Goal: Transaction & Acquisition: Purchase product/service

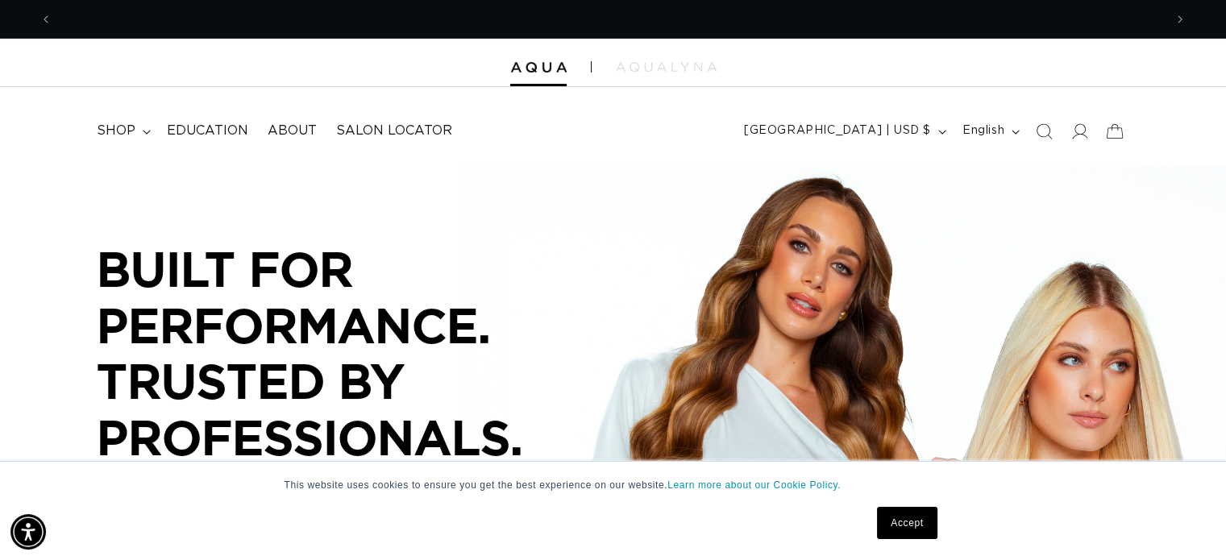
scroll to position [0, 2222]
click at [904, 520] on link "Accept" at bounding box center [907, 523] width 60 height 32
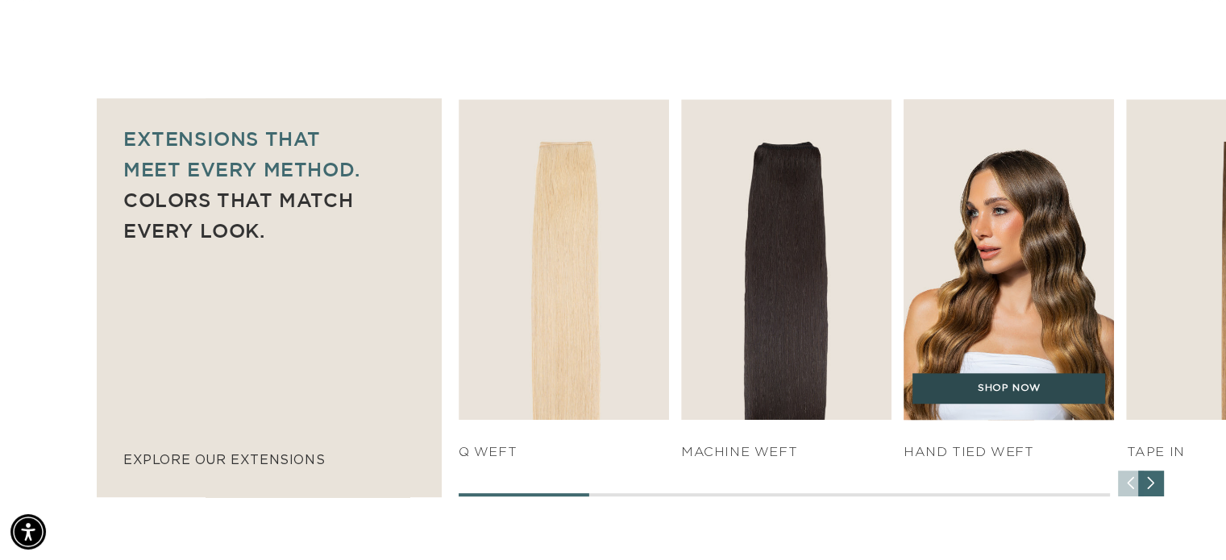
click at [976, 384] on link "SHOP NOW" at bounding box center [1008, 388] width 193 height 31
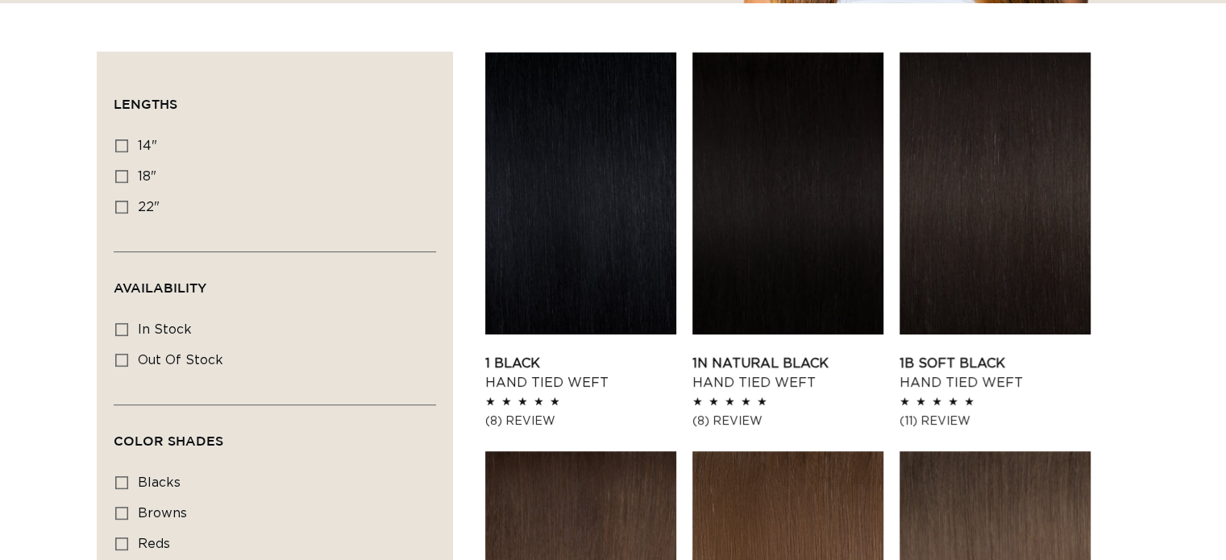
scroll to position [525, 0]
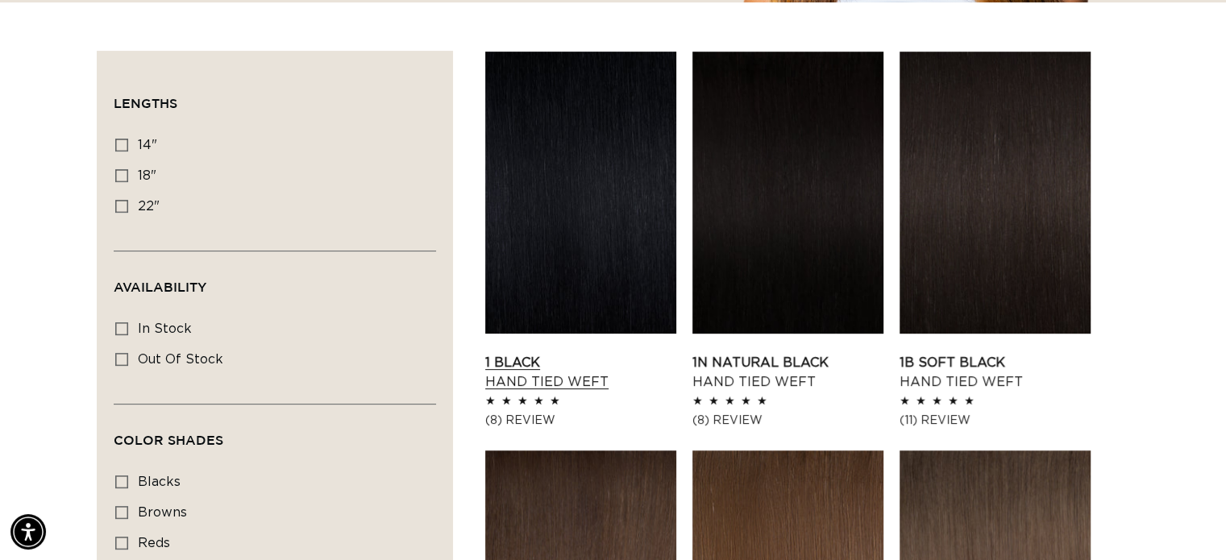
click at [619, 363] on link "1 Black Hand Tied Weft" at bounding box center [580, 372] width 191 height 39
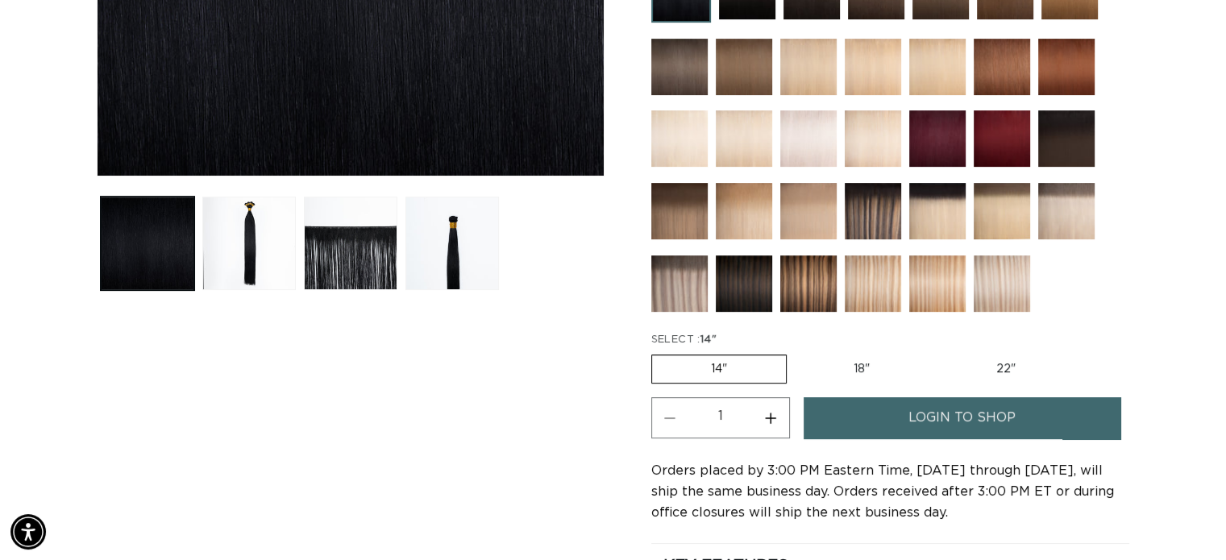
scroll to position [0, 1111]
click at [854, 362] on label "18" Variant sold out or unavailable" at bounding box center [862, 368] width 134 height 27
click at [795, 352] on input "18" Variant sold out or unavailable" at bounding box center [795, 351] width 1 height 1
radio input "true"
